Goal: Information Seeking & Learning: Check status

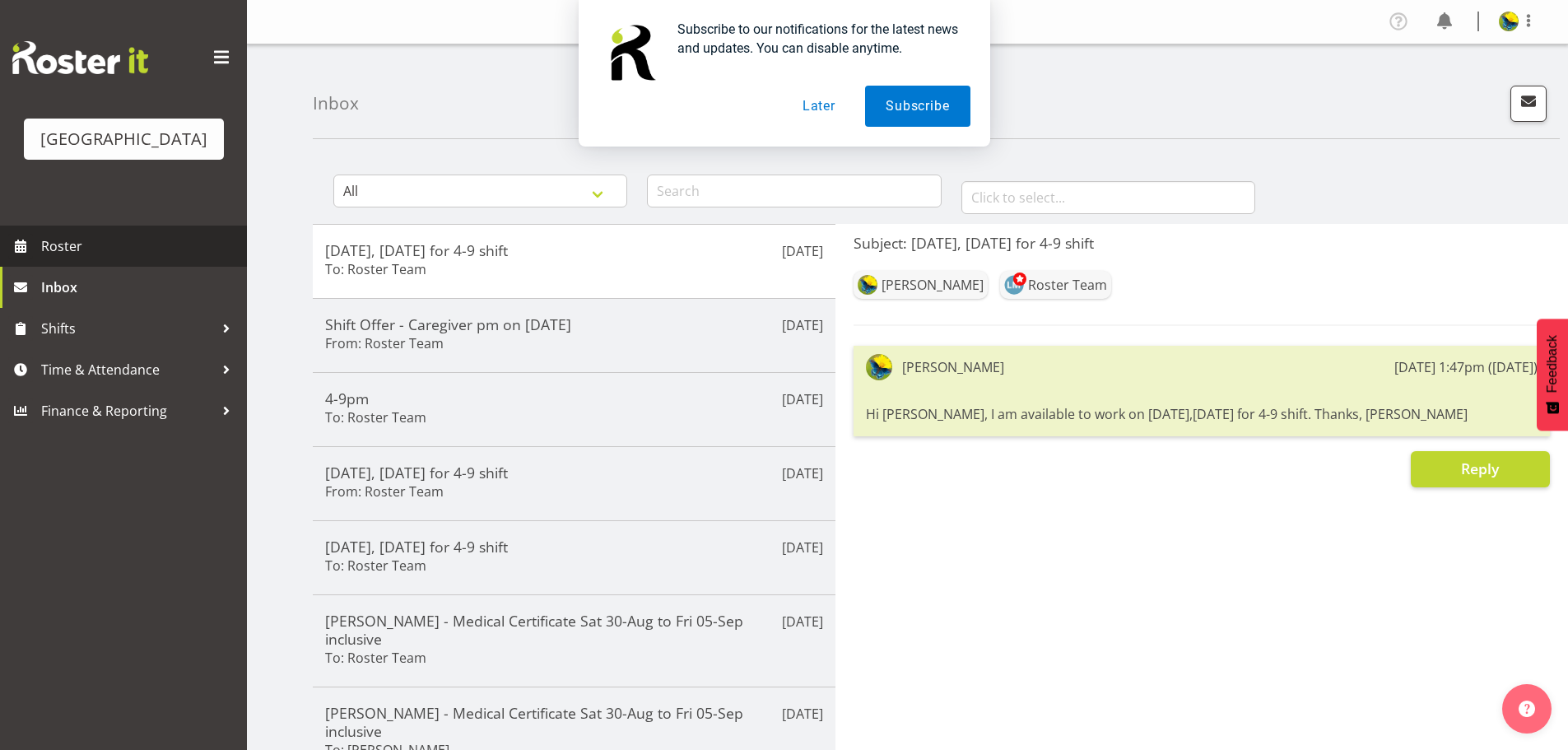
click at [94, 258] on span "Roster" at bounding box center [140, 246] width 198 height 25
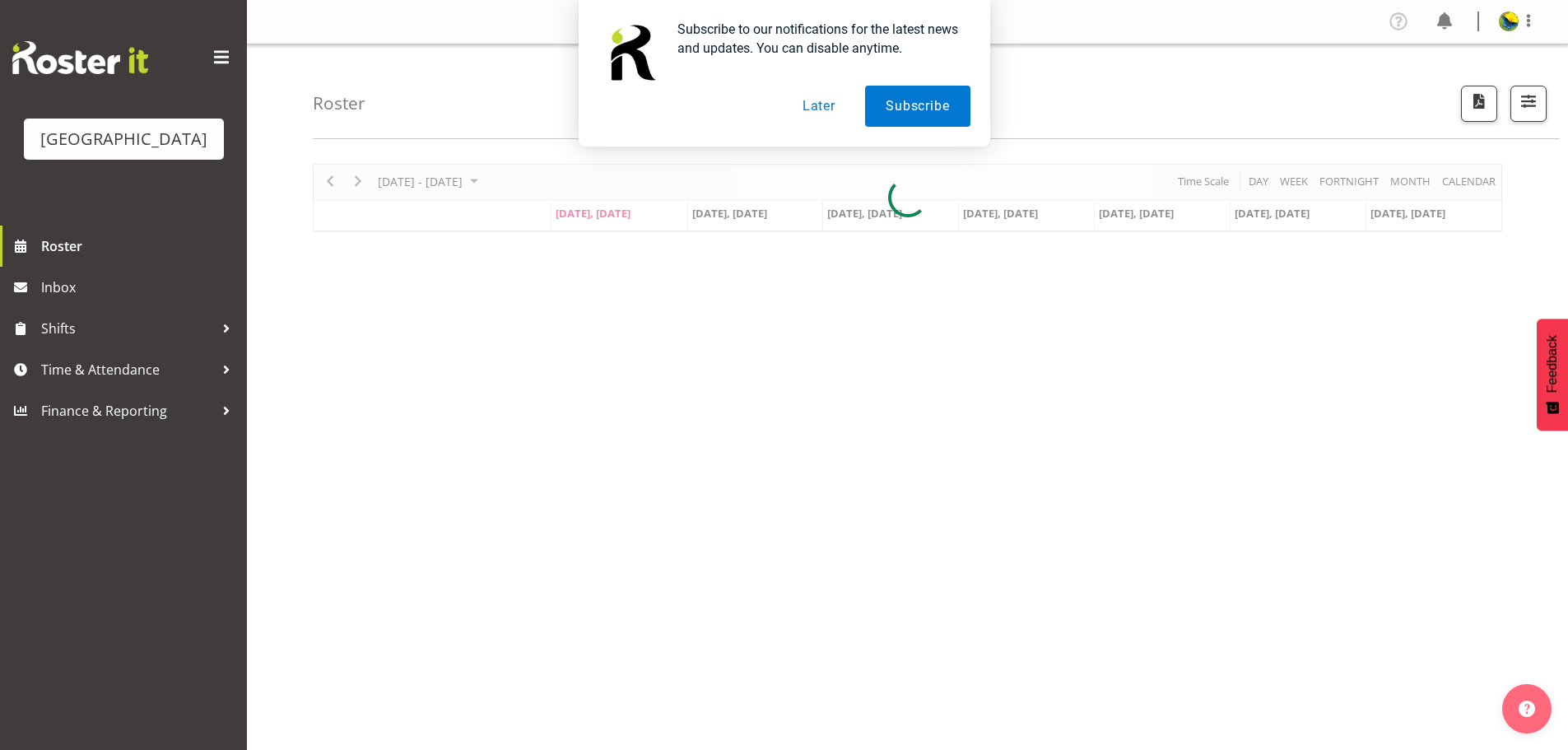
click at [816, 105] on button "Later" at bounding box center [818, 105] width 74 height 41
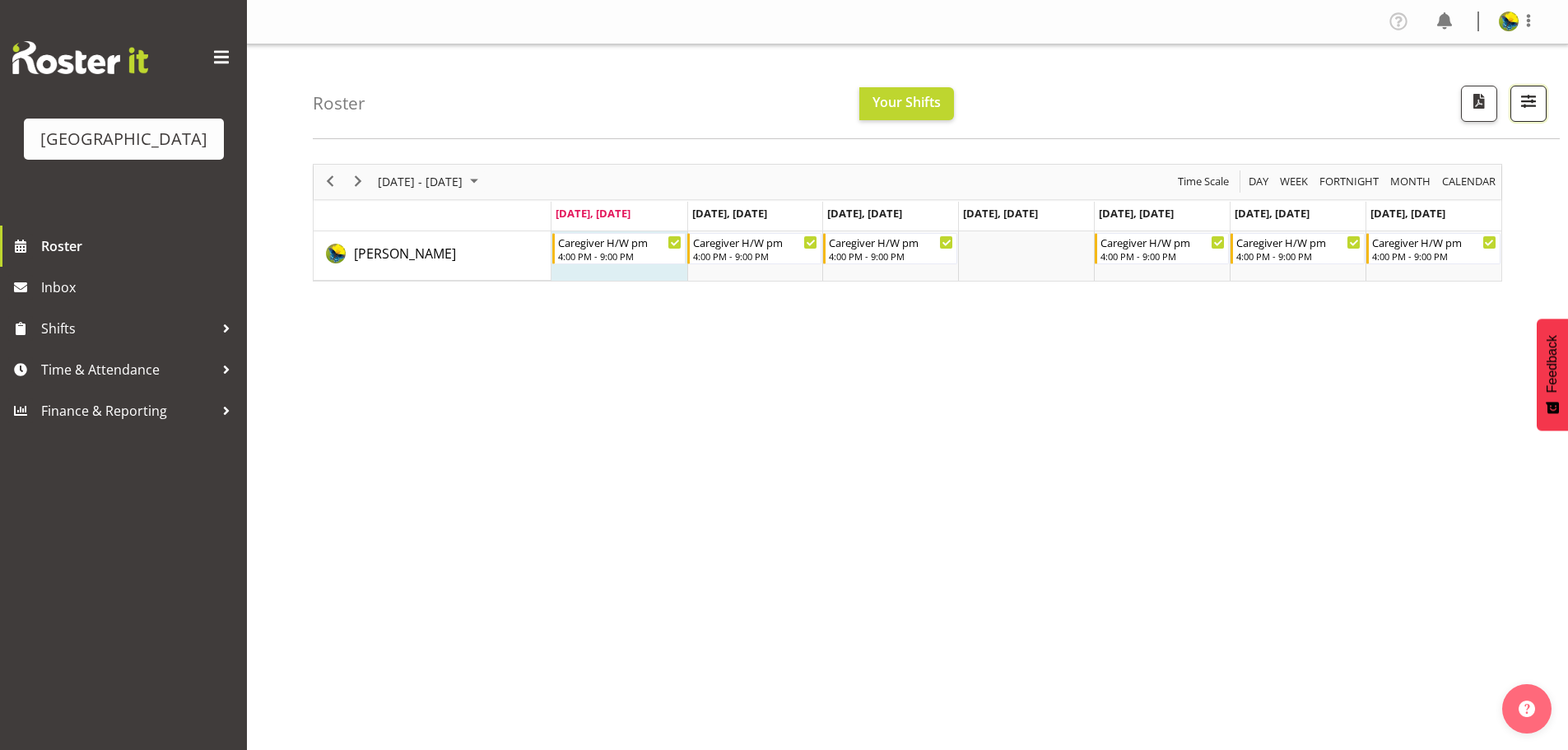
click at [1527, 122] on button "button" at bounding box center [1529, 104] width 36 height 36
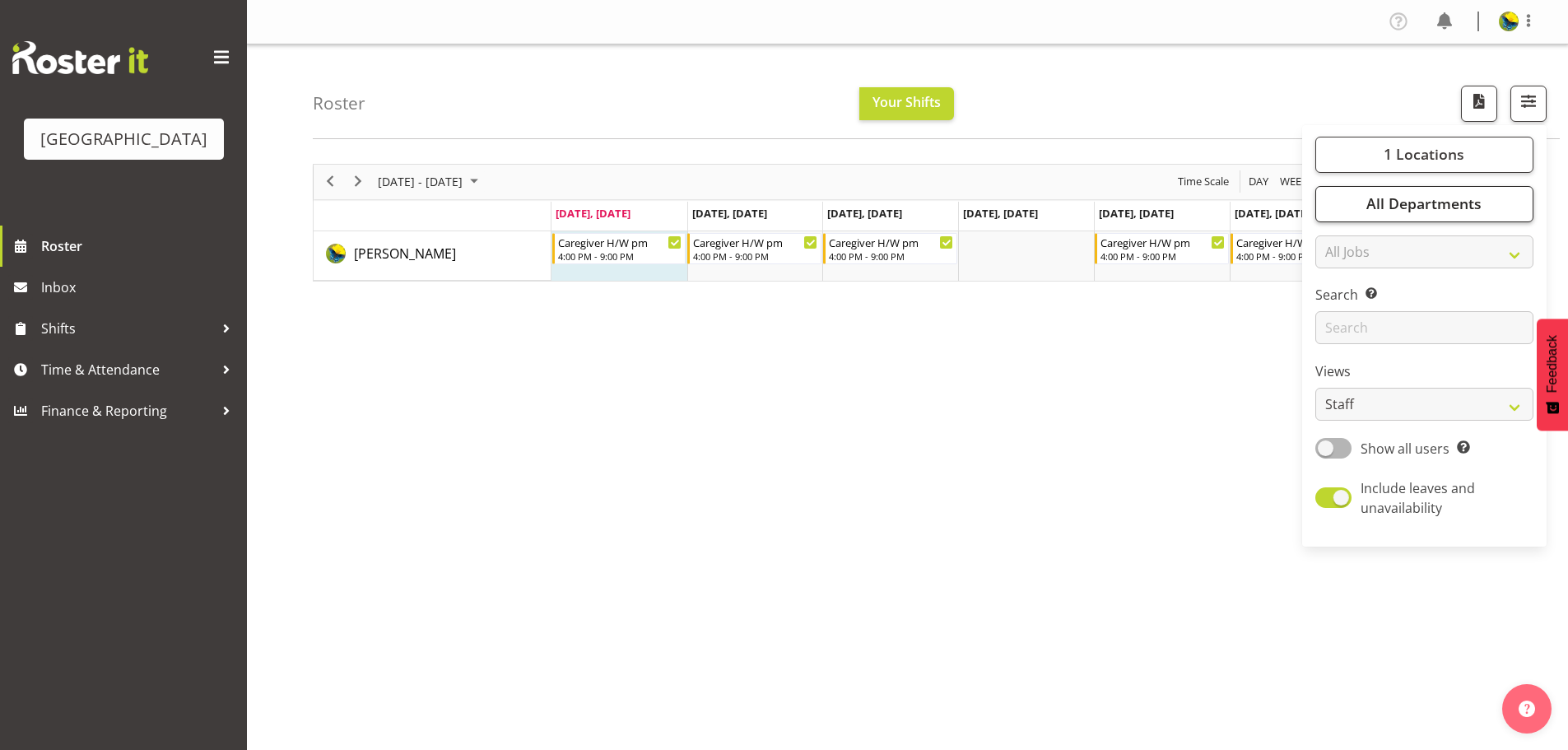
drag, startPoint x: 1000, startPoint y: 479, endPoint x: 1327, endPoint y: 234, distance: 408.6
click at [1010, 473] on div "Sep 29 - Oct 05, 2025 Today Day Week Fortnight Month calendar Month Agenda Time…" at bounding box center [940, 480] width 1255 height 658
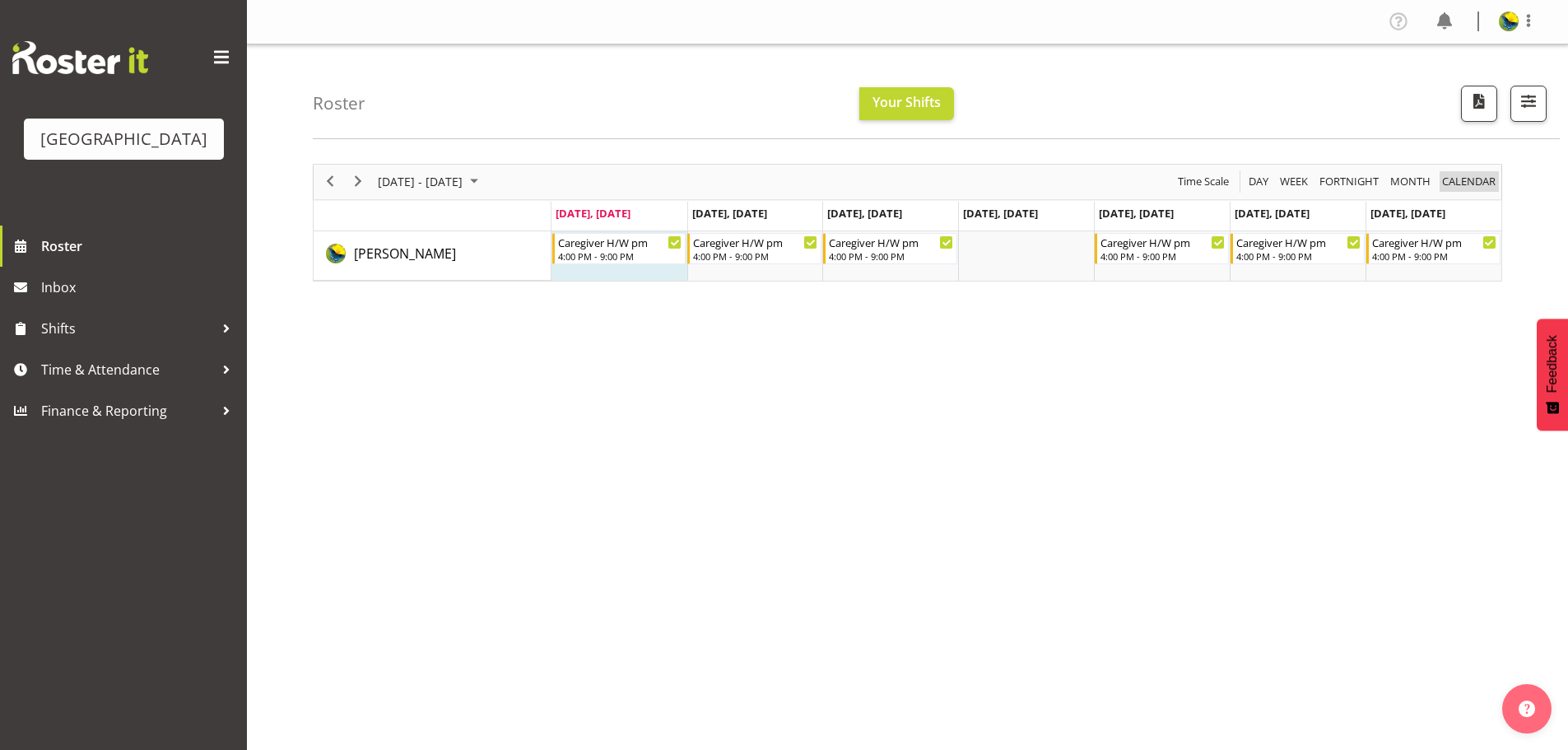
click at [1467, 192] on span "calendar" at bounding box center [1468, 180] width 57 height 20
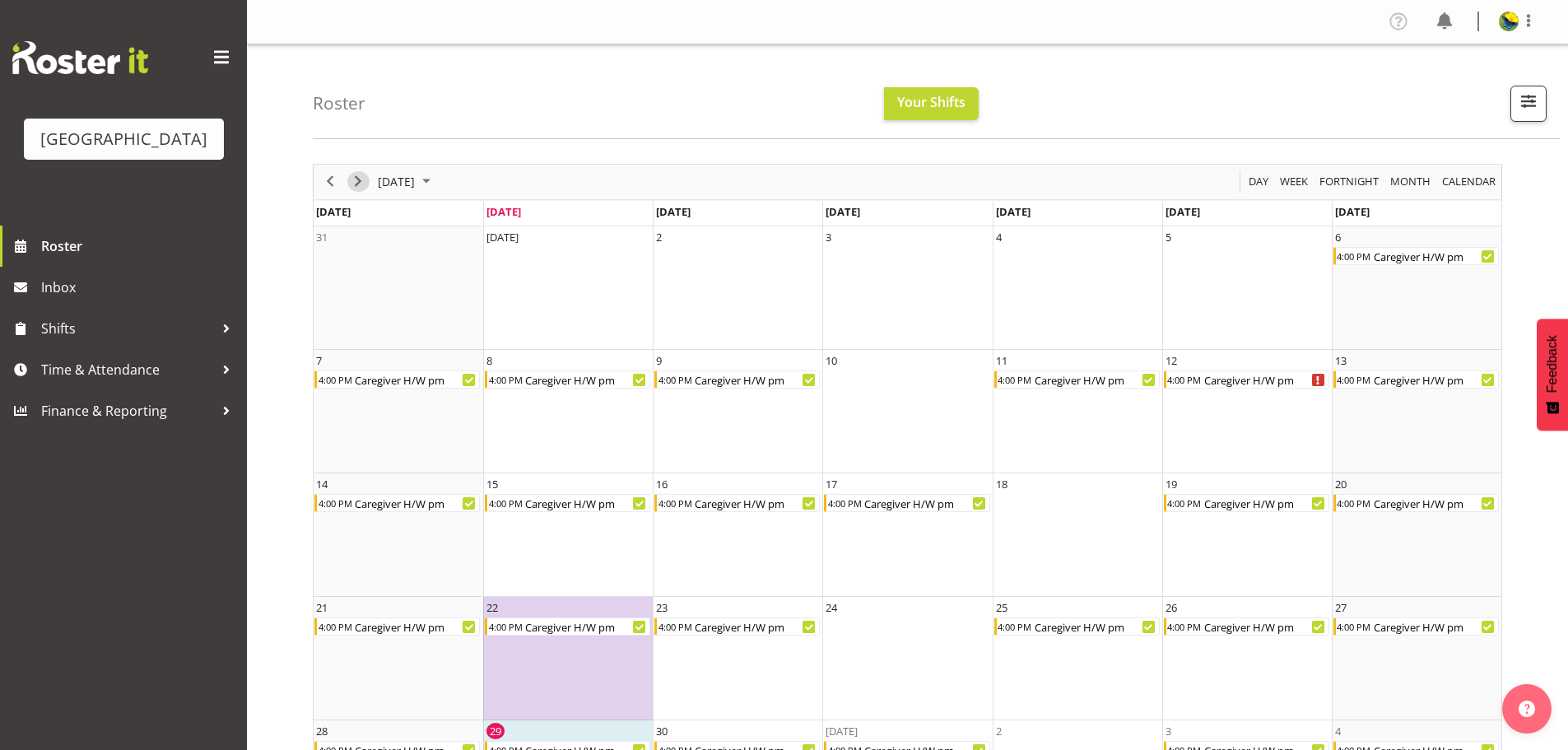
drag, startPoint x: 363, startPoint y: 195, endPoint x: 405, endPoint y: 219, distance: 48.4
click at [405, 219] on div "September 2025 Today Day Week Fortnight Month calendar Month Agenda Time Scale …" at bounding box center [907, 504] width 1189 height 681
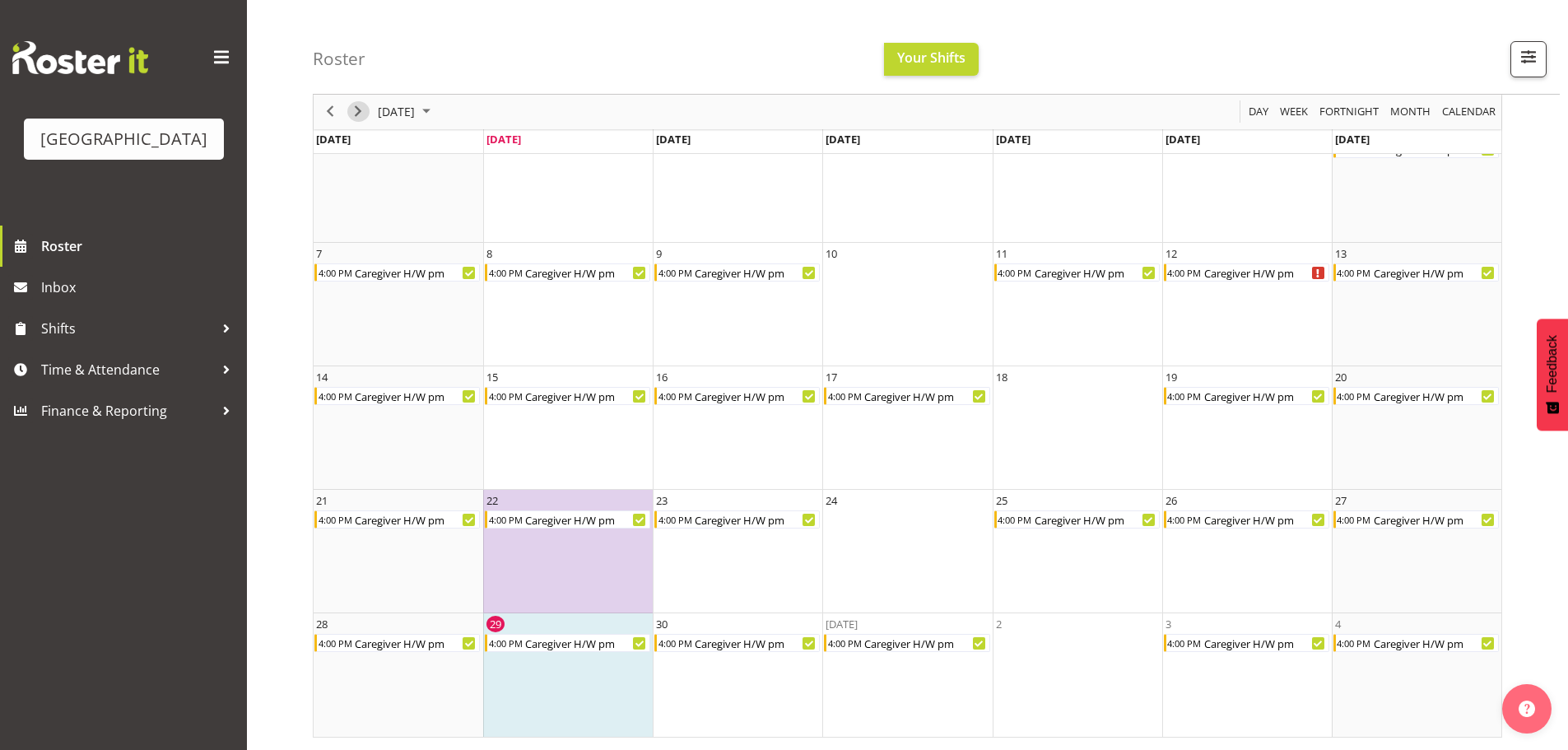
click at [358, 114] on span "Next" at bounding box center [358, 111] width 20 height 20
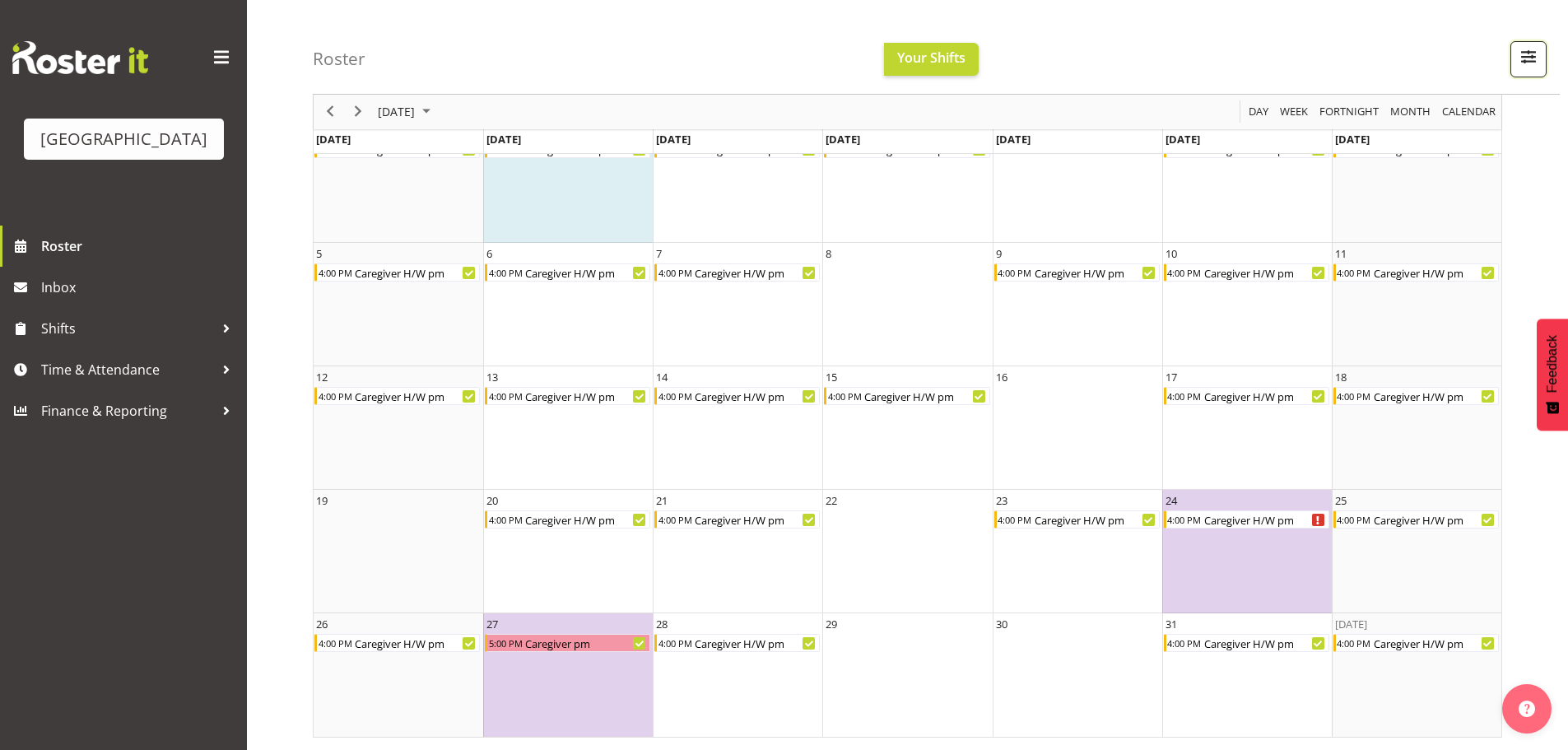
click at [1533, 67] on span "button" at bounding box center [1528, 57] width 21 height 21
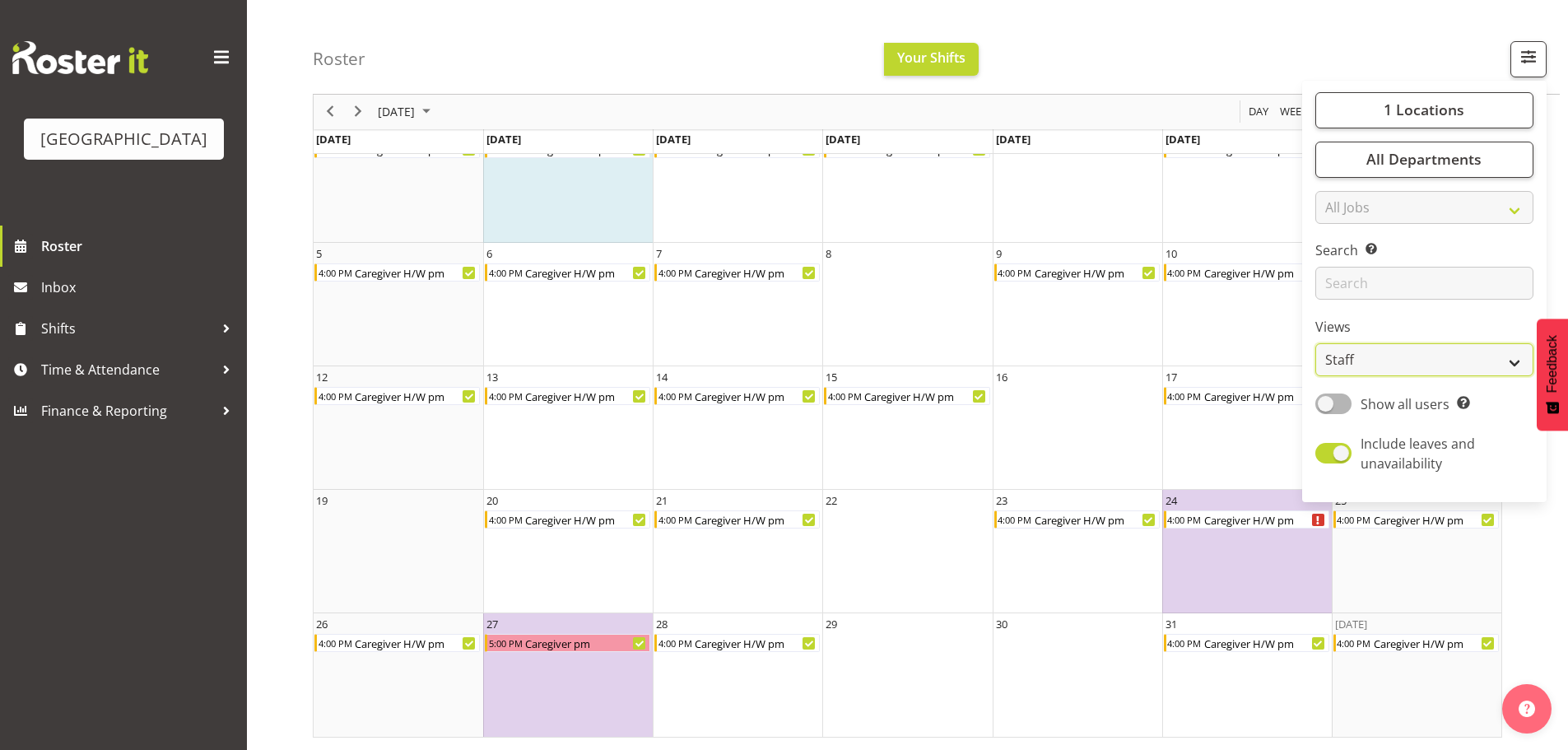
click at [1438, 377] on select "Staff Role Shift - Horizontal Shift - Vertical Staff - Location" at bounding box center [1423, 361] width 218 height 33
select select "shift"
click at [1315, 377] on select "Staff Role Shift - Horizontal Shift - Vertical Staff - Location" at bounding box center [1423, 361] width 218 height 33
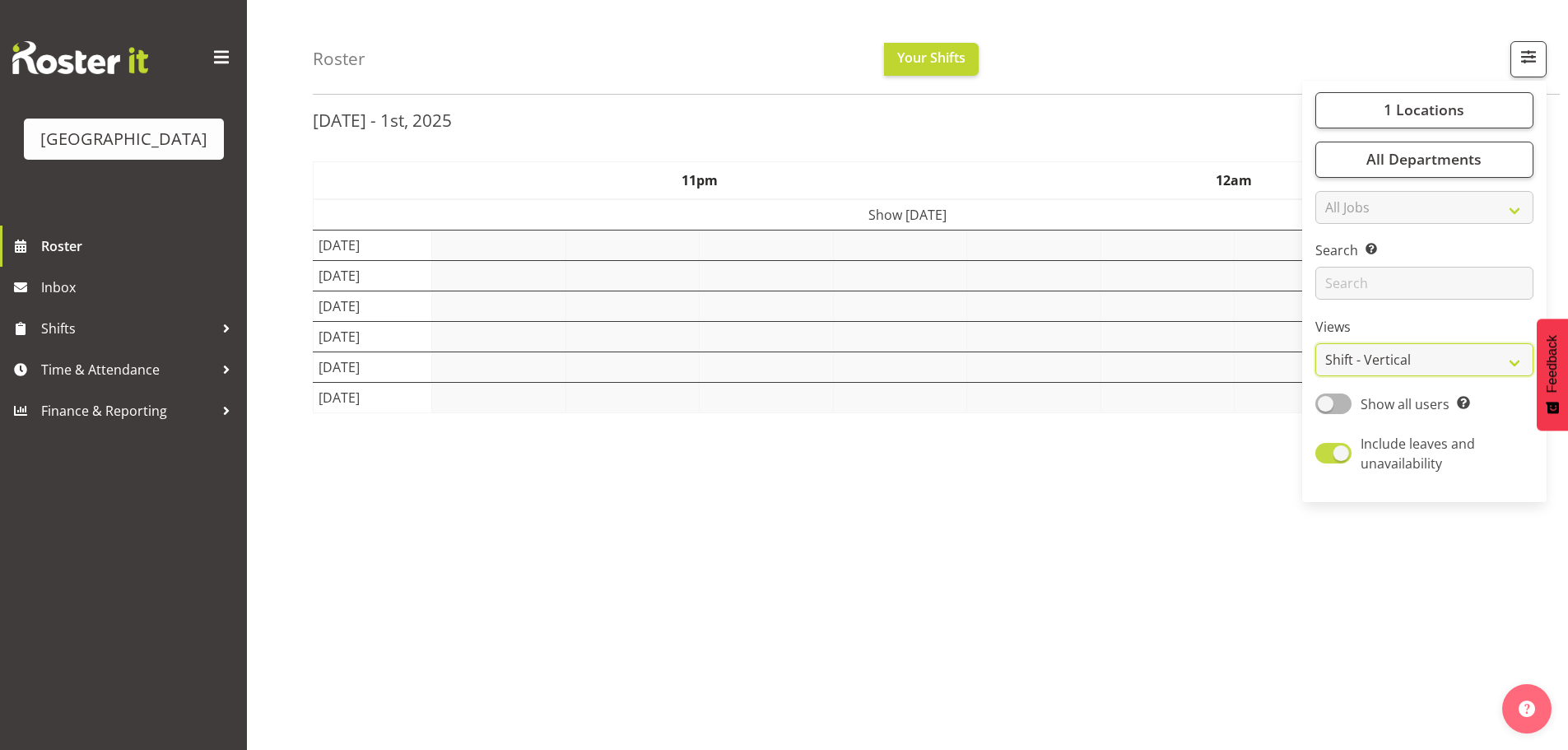
scroll to position [67, 0]
click at [1088, 75] on div "Roster Your Shifts 1 Locations [GEOGRAPHIC_DATA] Kitchen [GEOGRAPHIC_DATA] Sele…" at bounding box center [936, 47] width 1247 height 95
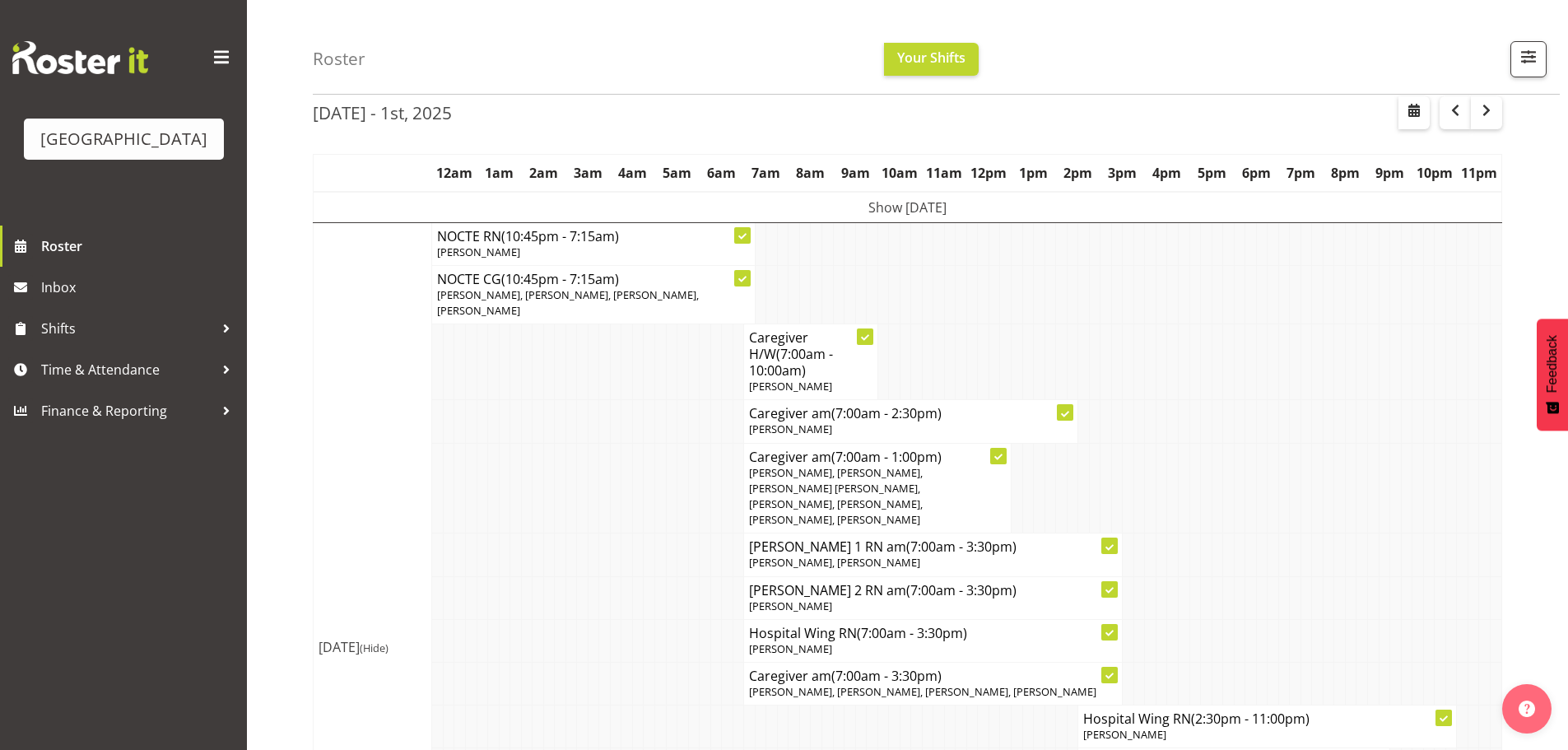
scroll to position [114, 0]
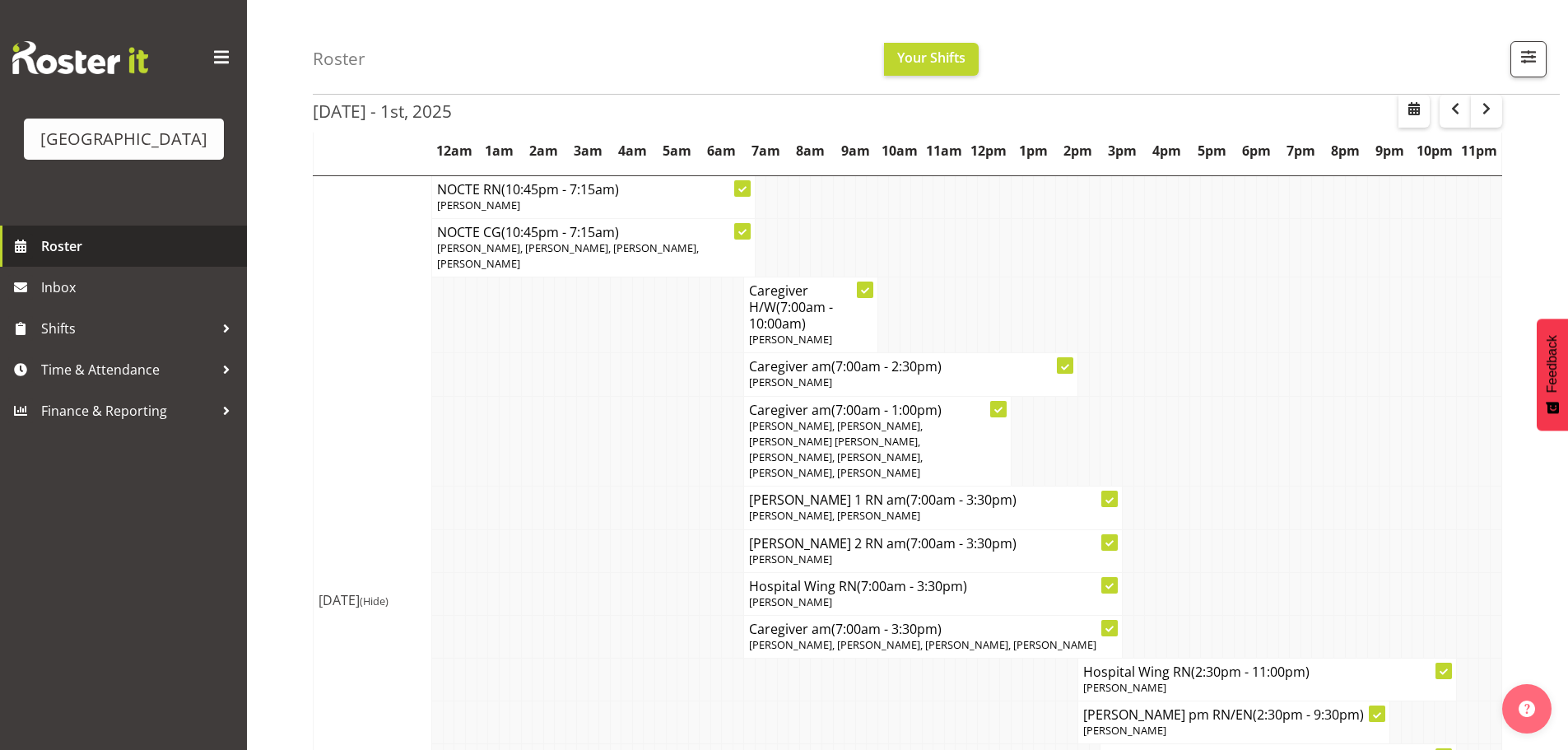
click at [82, 258] on span "Roster" at bounding box center [140, 246] width 198 height 25
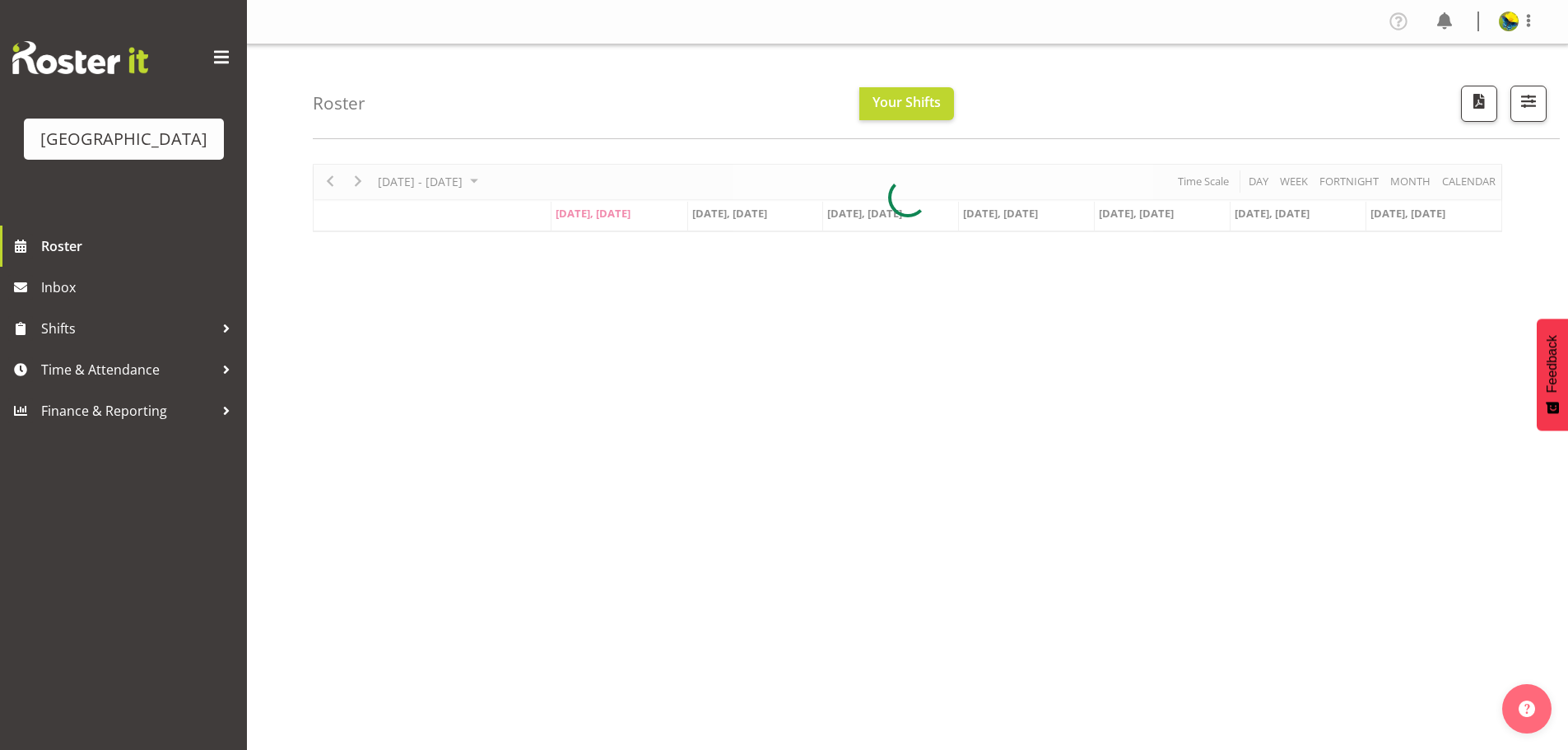
click at [1471, 194] on div at bounding box center [907, 198] width 1189 height 68
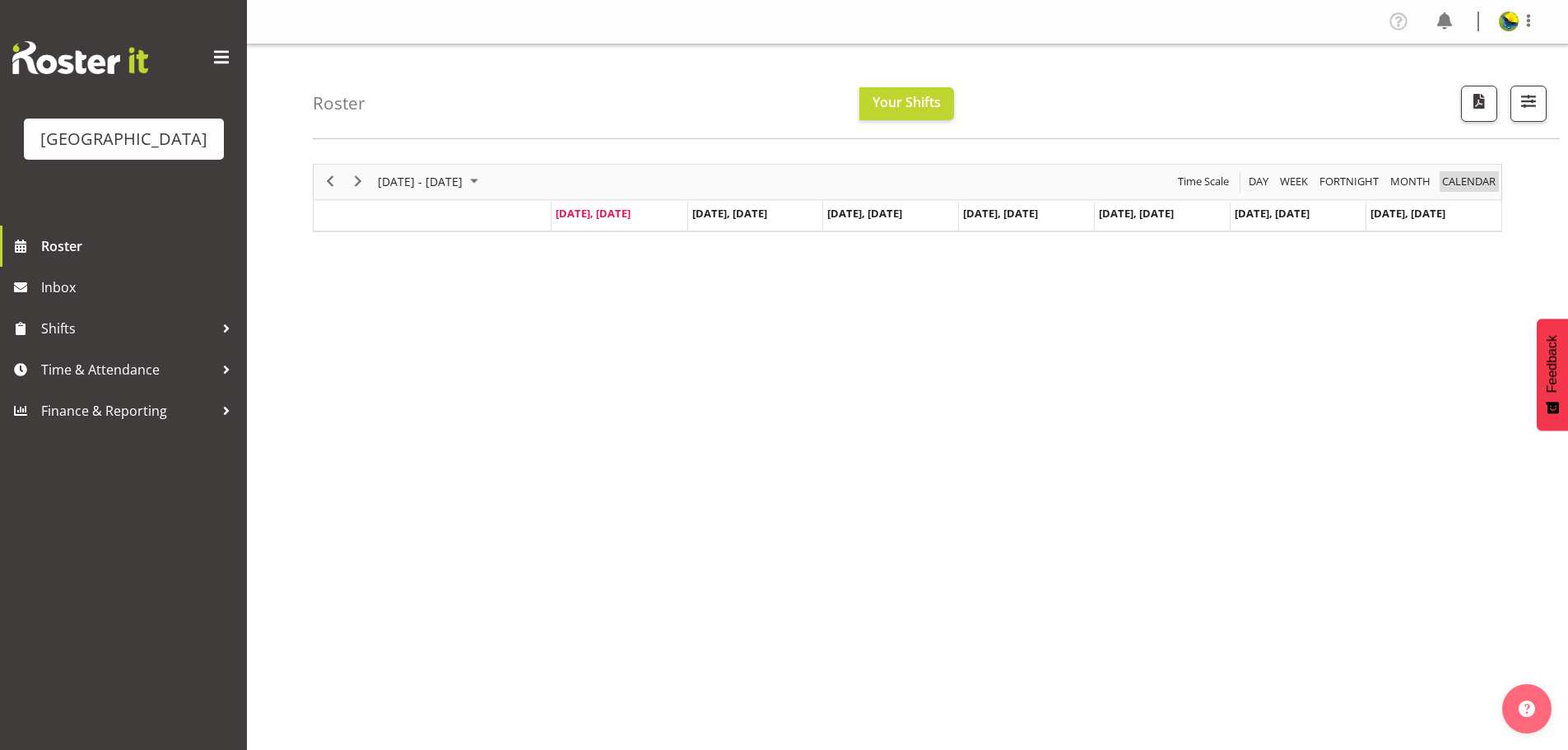
click at [1471, 192] on span "calendar" at bounding box center [1468, 180] width 57 height 20
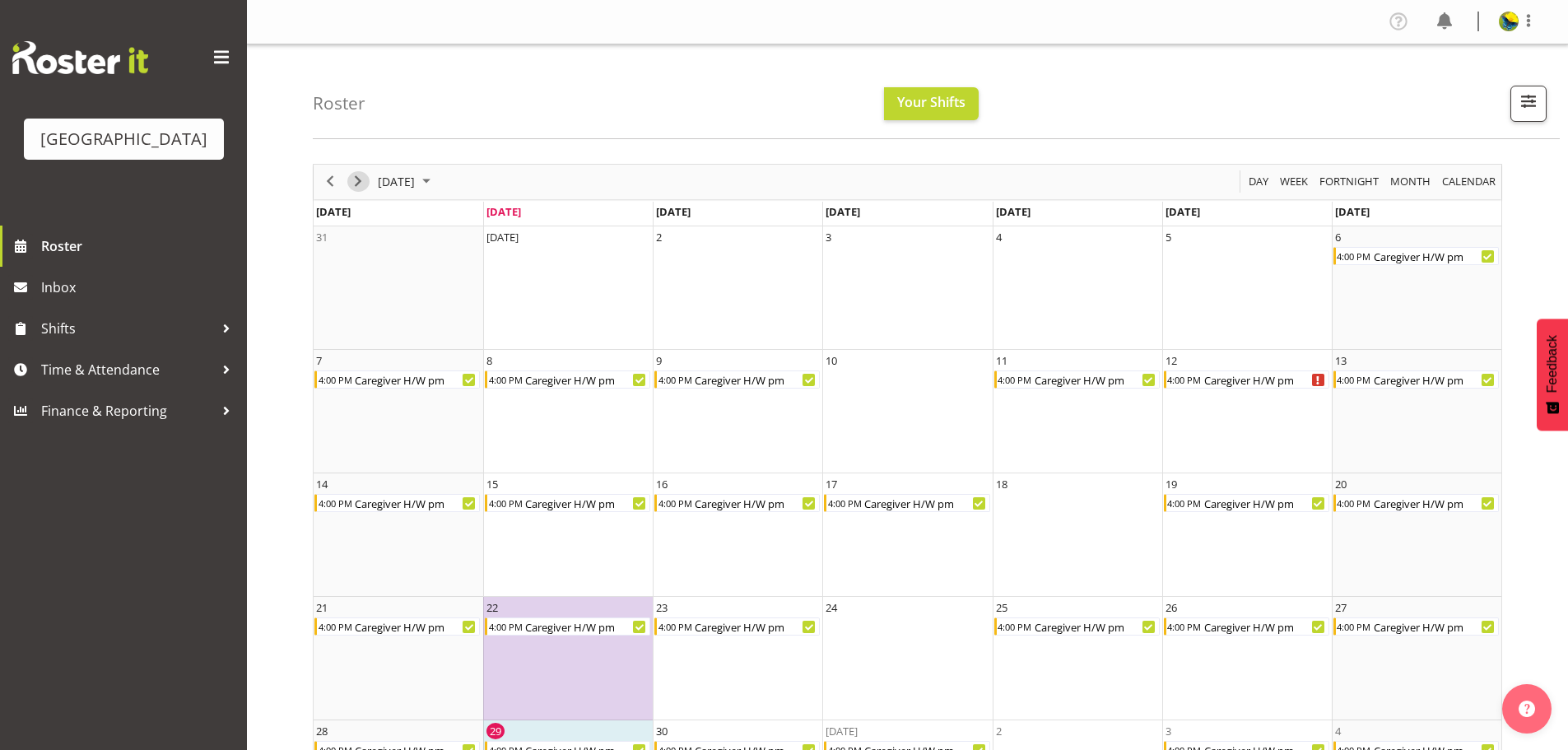
click at [357, 188] on span "Next" at bounding box center [358, 180] width 20 height 20
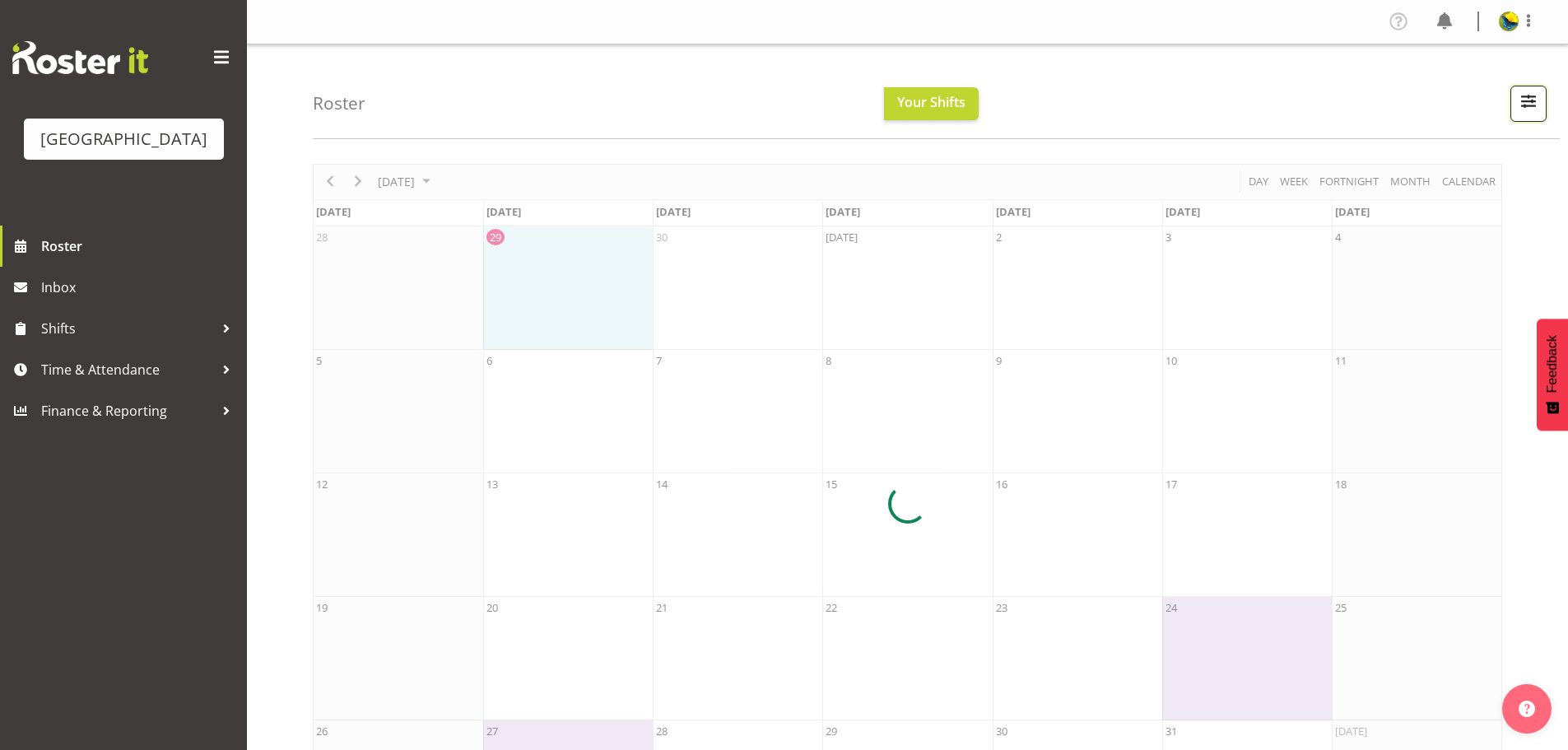
click at [1532, 112] on span "button" at bounding box center [1528, 101] width 21 height 21
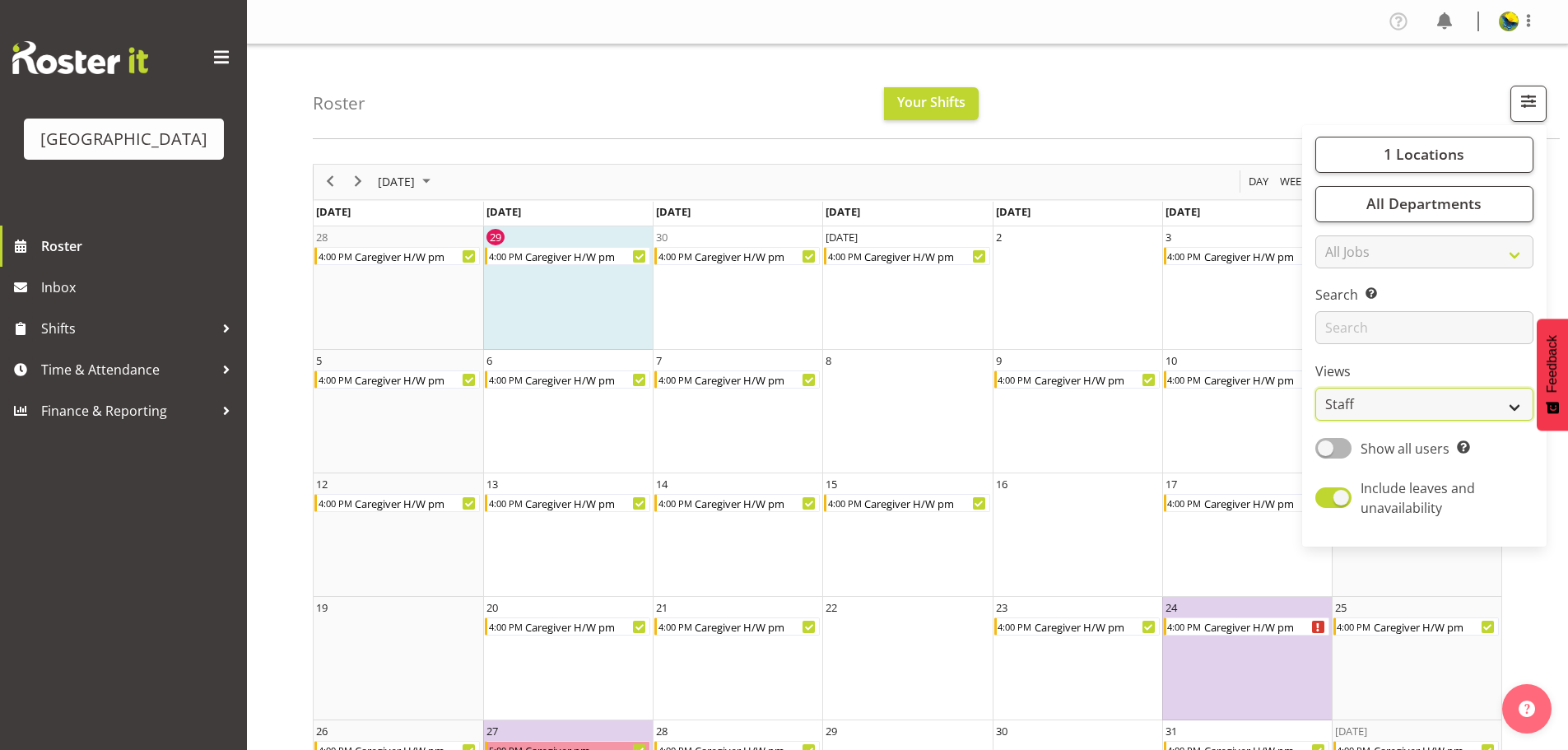
click at [1399, 420] on select "Staff Role Shift - Horizontal Shift - Vertical Staff - Location" at bounding box center [1423, 404] width 218 height 33
select select "shiftH"
click at [1315, 420] on select "Staff Role Shift - Horizontal Shift - Vertical Staff - Location" at bounding box center [1423, 404] width 218 height 33
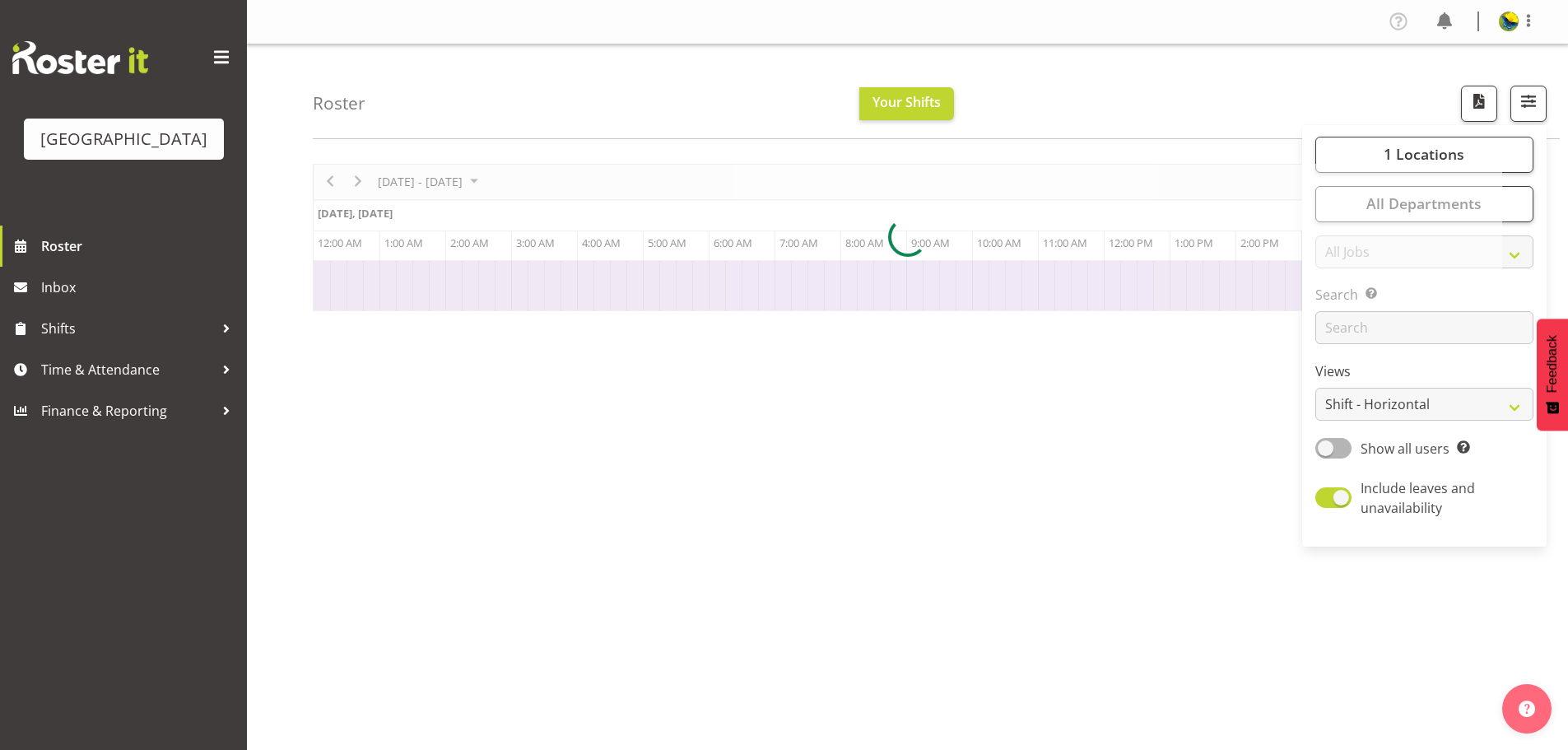
click at [1220, 108] on div "Roster Your Shifts 1 Locations [GEOGRAPHIC_DATA] Kitchen [GEOGRAPHIC_DATA] Sele…" at bounding box center [936, 91] width 1247 height 95
